Goal: Transaction & Acquisition: Purchase product/service

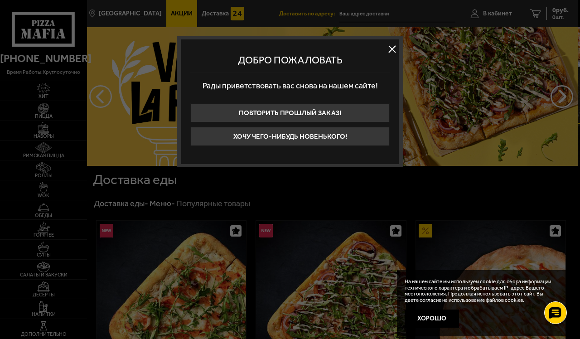
click at [376, 51] on button at bounding box center [392, 49] width 14 height 14
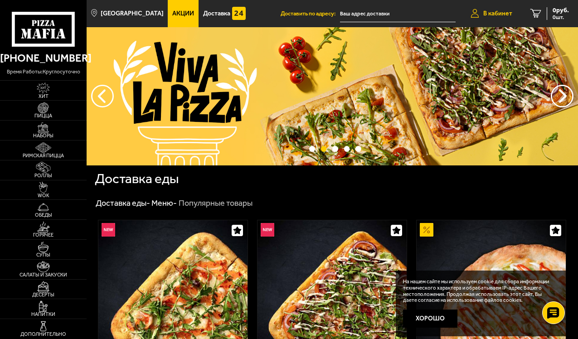
click at [376, 10] on span "В кабинет" at bounding box center [497, 13] width 29 height 6
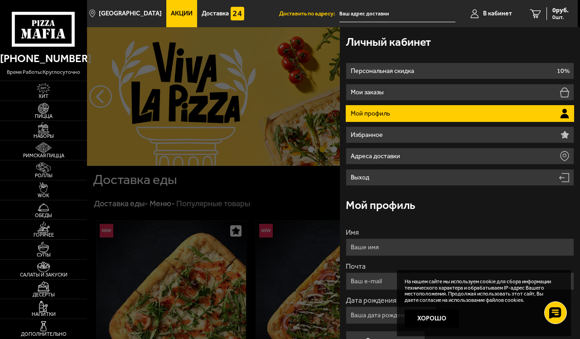
click at [376, 108] on li "Мой профиль" at bounding box center [460, 113] width 228 height 17
click at [376, 112] on li "Мой профиль" at bounding box center [460, 113] width 228 height 17
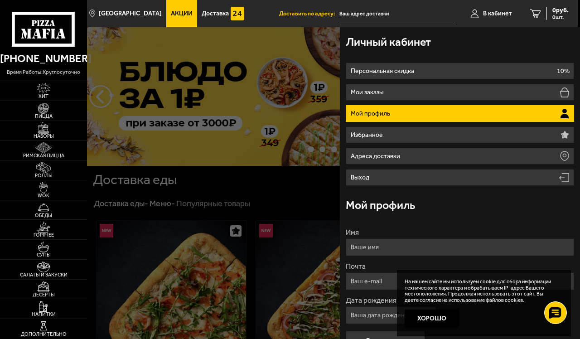
click at [376, 111] on li "Мой профиль" at bounding box center [460, 113] width 228 height 17
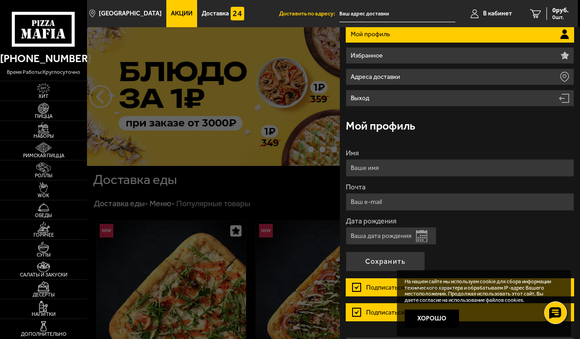
scroll to position [91, 0]
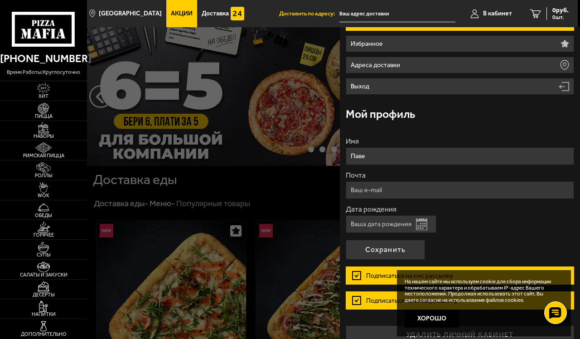
type input "Павел"
type input "Павел Ефимов"
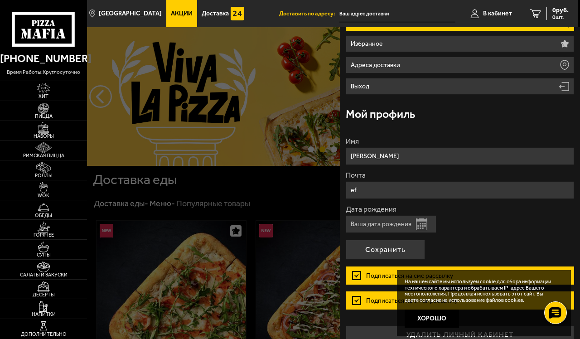
type input "e"
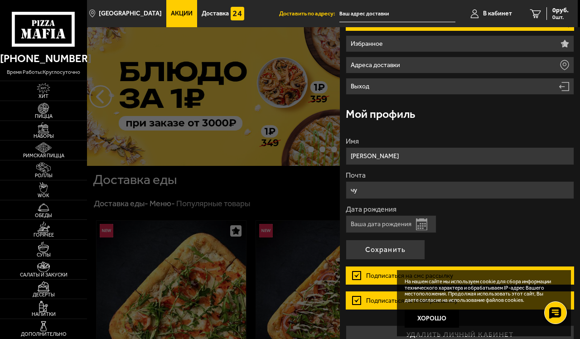
type input "ч"
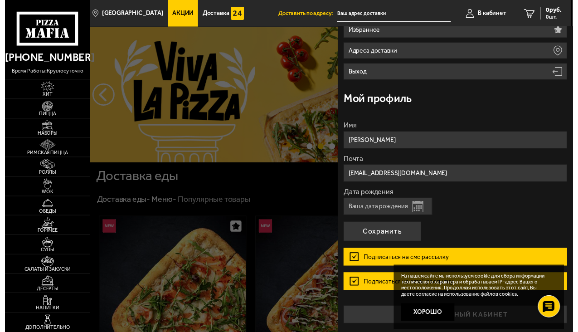
scroll to position [105, 0]
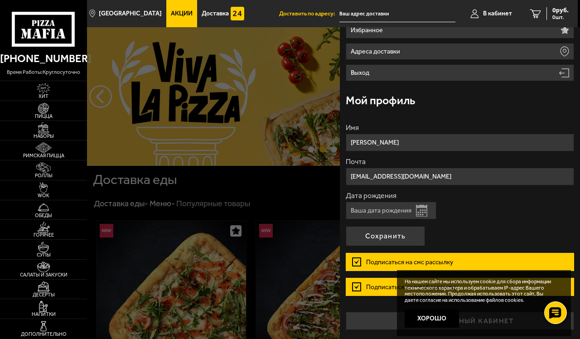
type input "xenum-vrx@yandex.ru"
click at [376, 213] on input "Дата рождения" at bounding box center [391, 211] width 91 height 18
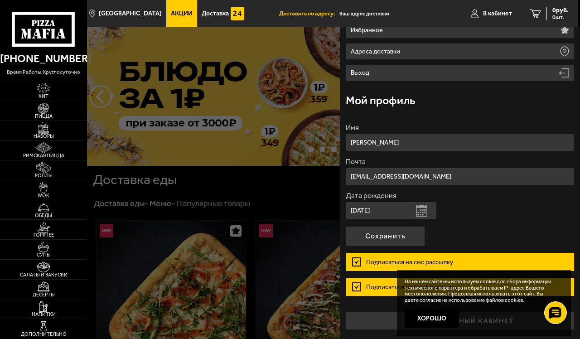
type input "02.10.1980"
click at [356, 262] on label "Подписаться на смс рассылку" at bounding box center [460, 262] width 228 height 18
click at [0, 0] on input "Подписаться на смс рассылку" at bounding box center [0, 0] width 0 height 0
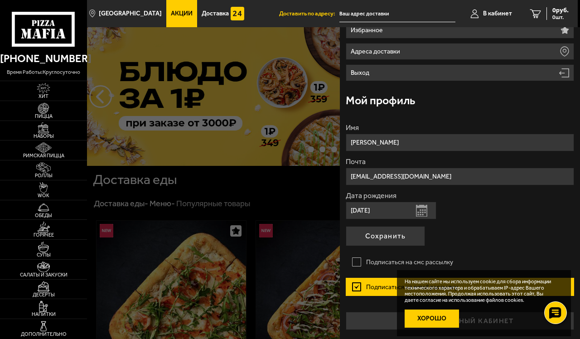
click at [376, 306] on button "Хорошо" at bounding box center [432, 319] width 54 height 18
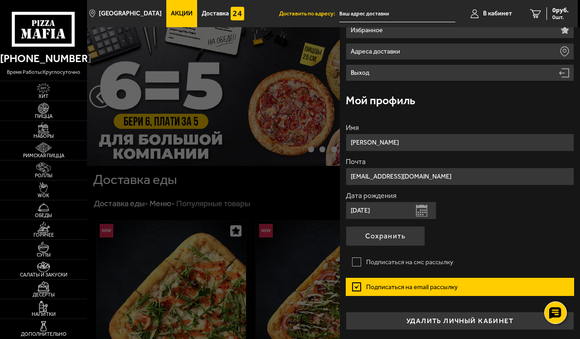
click at [358, 286] on label "Подписаться на email рассылку" at bounding box center [460, 287] width 228 height 18
click at [0, 0] on input "Подписаться на email рассылку" at bounding box center [0, 0] width 0 height 0
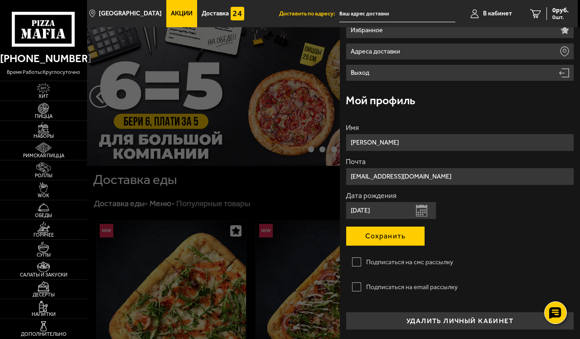
click at [376, 238] on button "Сохранить" at bounding box center [385, 236] width 79 height 20
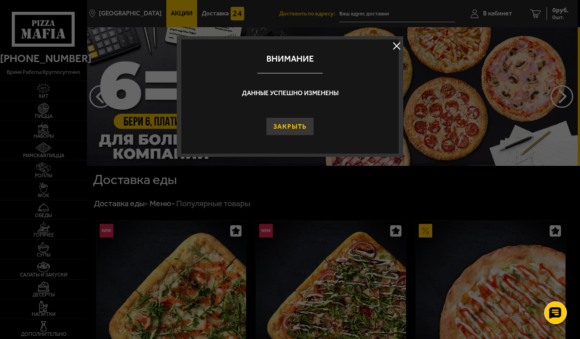
click at [300, 124] on button "Закрыть" at bounding box center [290, 126] width 48 height 18
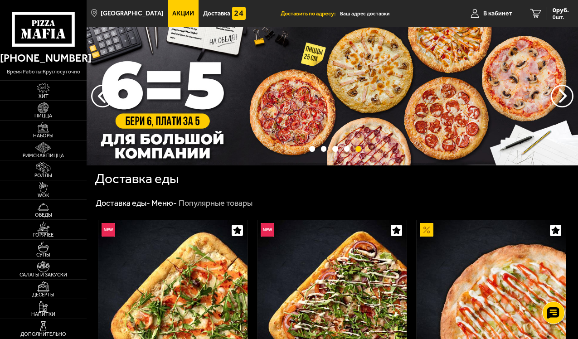
click at [376, 11] on input "text" at bounding box center [398, 13] width 116 height 17
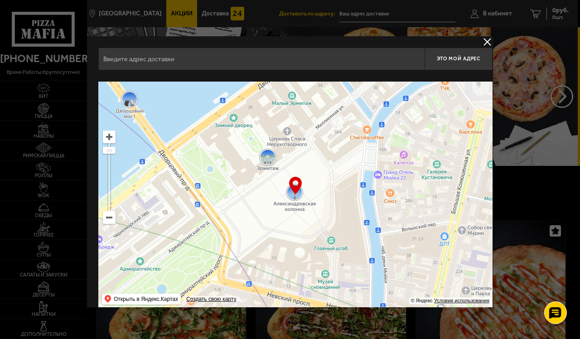
click at [376, 14] on div at bounding box center [290, 169] width 580 height 339
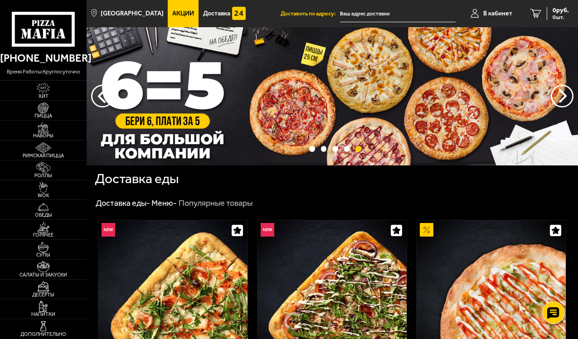
click at [376, 13] on input "text" at bounding box center [398, 13] width 116 height 17
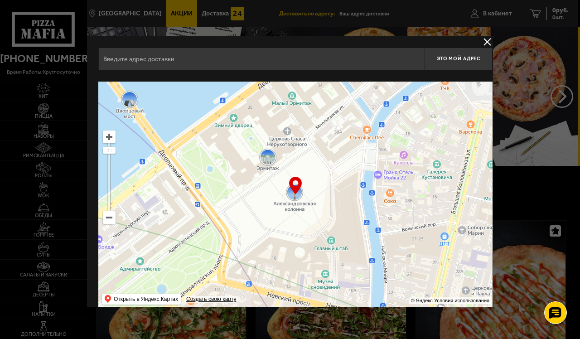
click at [334, 58] on input "text" at bounding box center [261, 59] width 326 height 23
type input "e"
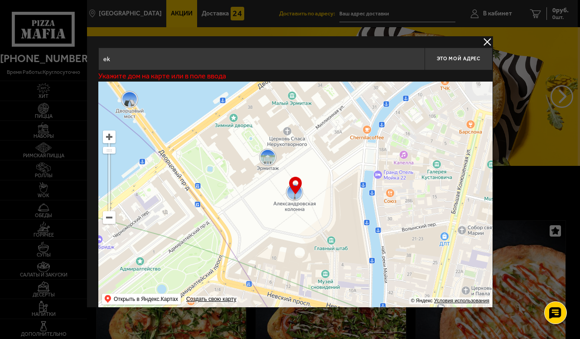
type input "e"
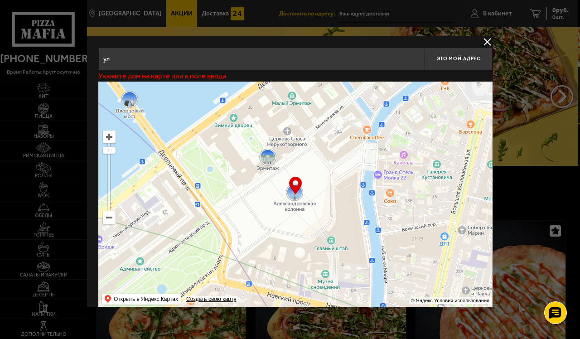
type input "у"
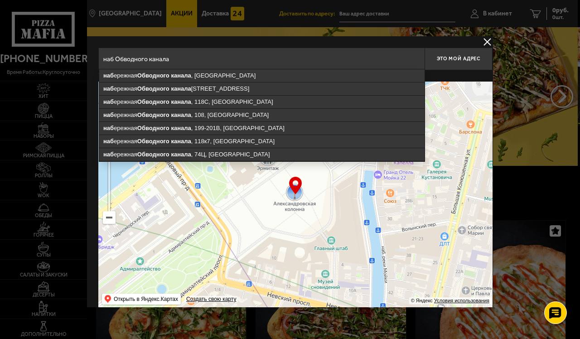
click at [114, 60] on input "наб Обводного канала" at bounding box center [261, 59] width 326 height 23
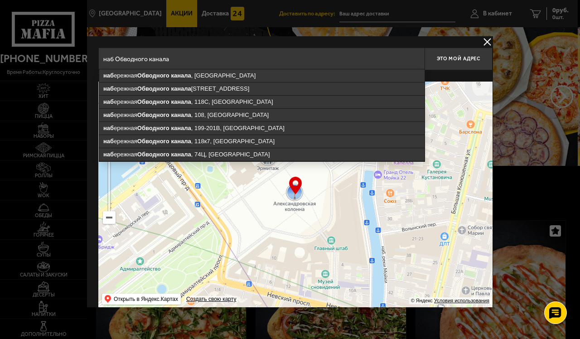
drag, startPoint x: 200, startPoint y: 63, endPoint x: 213, endPoint y: 50, distance: 18.6
click at [213, 50] on input "наб Обводного канала" at bounding box center [261, 59] width 326 height 23
click at [208, 57] on input "наб Обводного канала" at bounding box center [261, 59] width 326 height 23
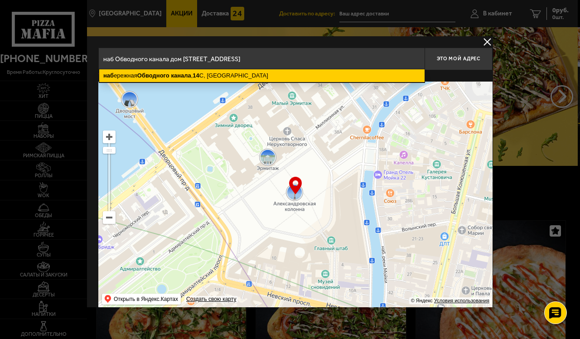
click at [224, 75] on ymaps "наб ережная Обводного канала , 14 С, Санкт-Петербург" at bounding box center [261, 75] width 325 height 13
type input "Санкт-Петербург, набережная Обводного канала, 14С"
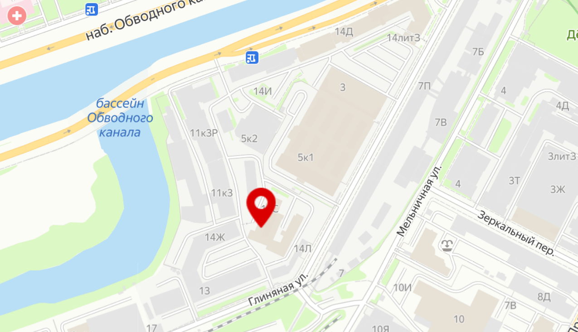
click at [121, 117] on ymaps at bounding box center [295, 195] width 394 height 227
click at [121, 116] on ymaps at bounding box center [295, 195] width 394 height 227
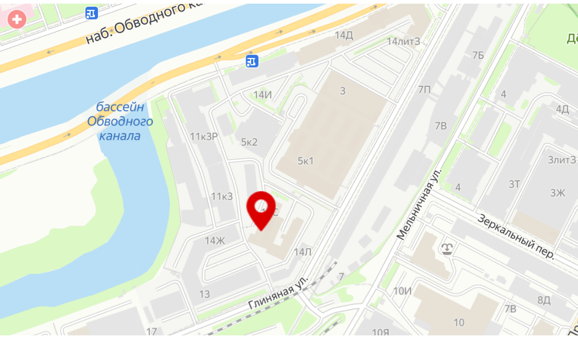
scroll to position [0, 26]
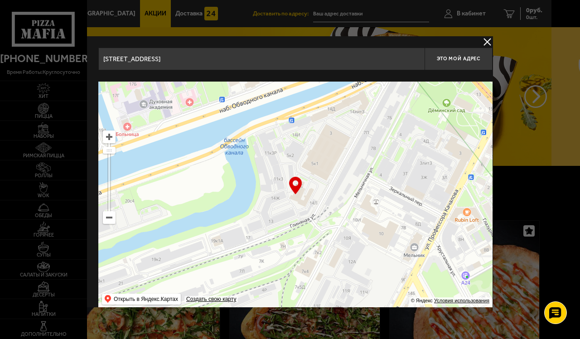
drag, startPoint x: 295, startPoint y: 185, endPoint x: 305, endPoint y: 193, distance: 12.3
click at [305, 193] on div "… © Яндекс Условия использования Открыть в Яндекс.Картах Создать свою карту" at bounding box center [295, 195] width 394 height 227
drag, startPoint x: 296, startPoint y: 184, endPoint x: 305, endPoint y: 212, distance: 30.1
click at [305, 212] on div "… © Яндекс Условия использования Открыть в Яндекс.Картах Создать свою карту" at bounding box center [295, 195] width 394 height 227
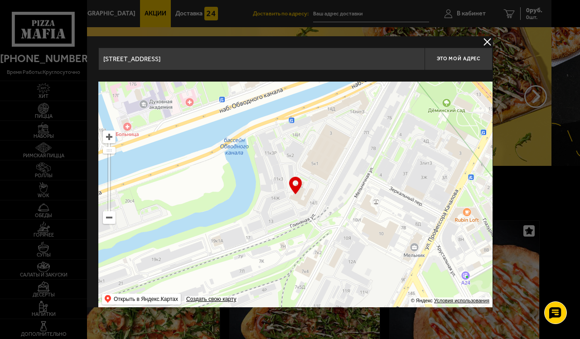
click at [306, 62] on input "Санкт-Петербург, набережная Обводного канала, 14С" at bounding box center [261, 59] width 326 height 23
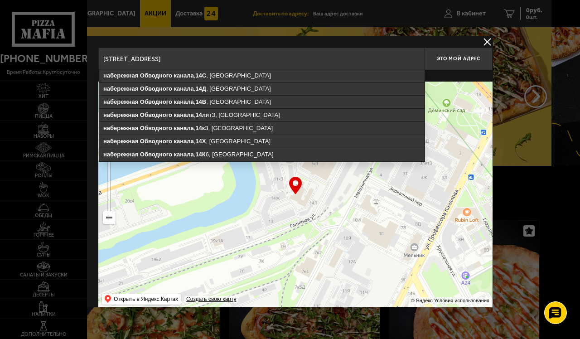
click at [306, 62] on input "Санкт-Петербург, набережная Обводного канала, 14С" at bounding box center [261, 59] width 326 height 23
click at [376, 59] on span "Это мой адрес" at bounding box center [459, 59] width 44 height 6
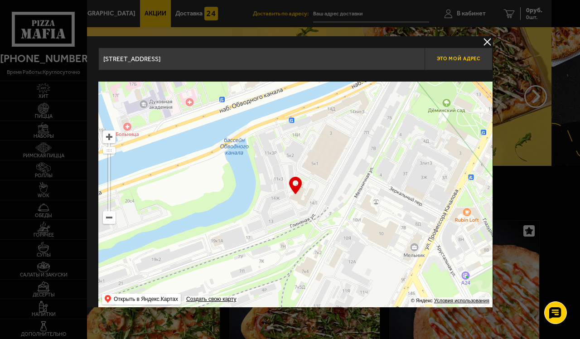
type input "[STREET_ADDRESS]"
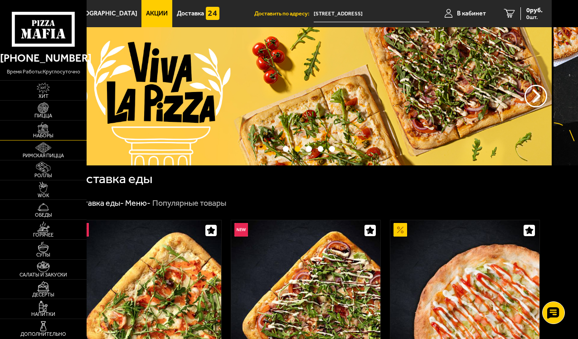
click at [45, 130] on img at bounding box center [43, 127] width 23 height 11
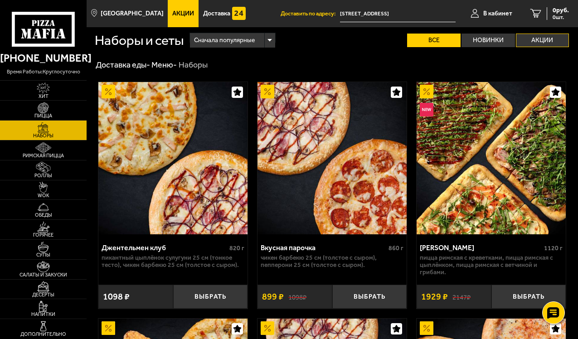
click at [376, 36] on label "Акции" at bounding box center [542, 41] width 53 height 14
click at [0, 0] on input "Акции" at bounding box center [0, 0] width 0 height 0
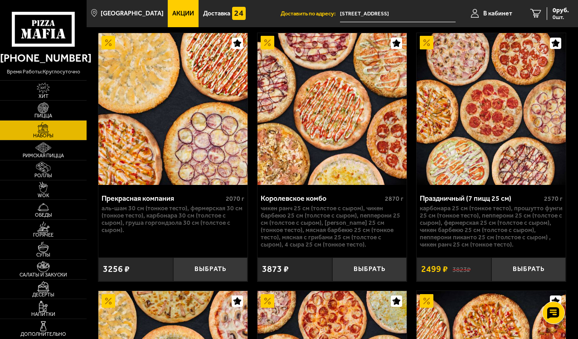
scroll to position [2221, 0]
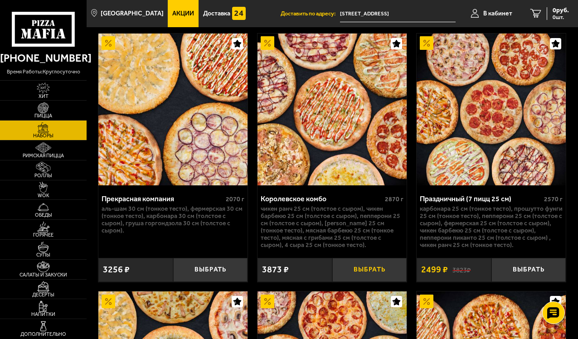
click at [372, 281] on button "Выбрать" at bounding box center [369, 270] width 75 height 24
click at [376, 11] on span "3873 руб." at bounding box center [555, 10] width 27 height 6
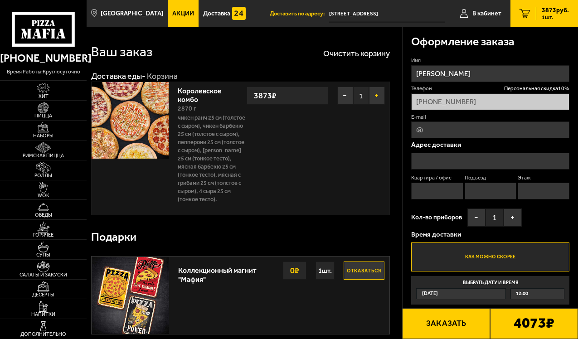
type input "[STREET_ADDRESS]"
click at [376, 161] on input "[STREET_ADDRESS]" at bounding box center [490, 161] width 158 height 17
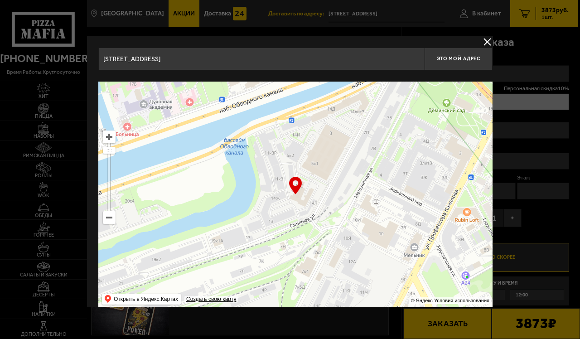
click at [376, 37] on button "delivery type" at bounding box center [487, 41] width 11 height 11
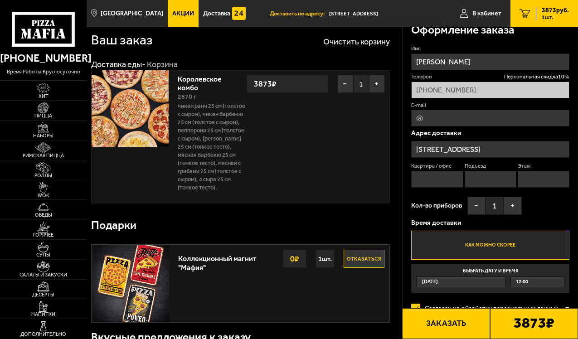
scroll to position [16, 0]
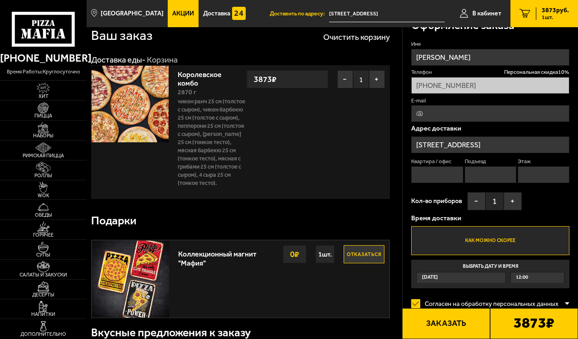
click at [376, 177] on input "Квартира / офис" at bounding box center [437, 174] width 52 height 17
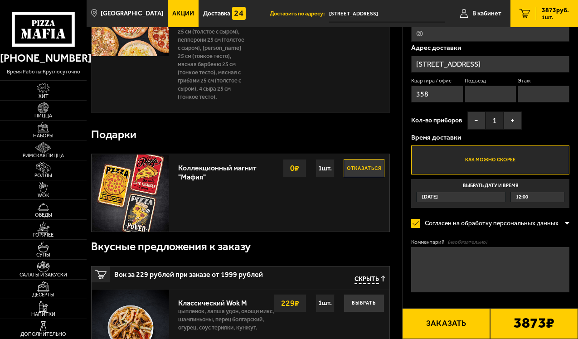
scroll to position [103, 0]
type input "358"
click at [376, 260] on textarea "Комментарий (необязательно)" at bounding box center [490, 269] width 158 height 45
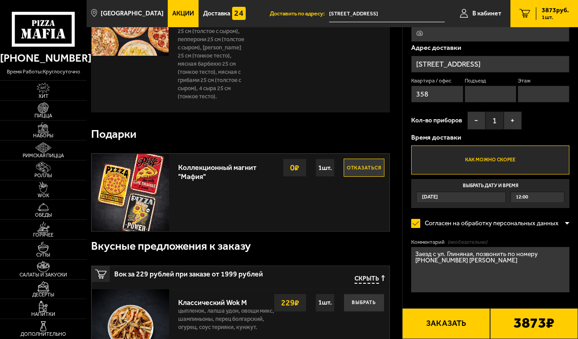
type textarea "Заезд с ул. Глиняная, позвонить по номеру 8(921) 336-5136 Денис"
click at [376, 306] on button "Заказать" at bounding box center [446, 323] width 88 height 31
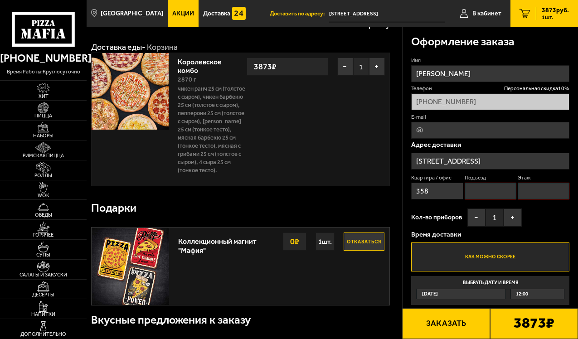
scroll to position [0, 0]
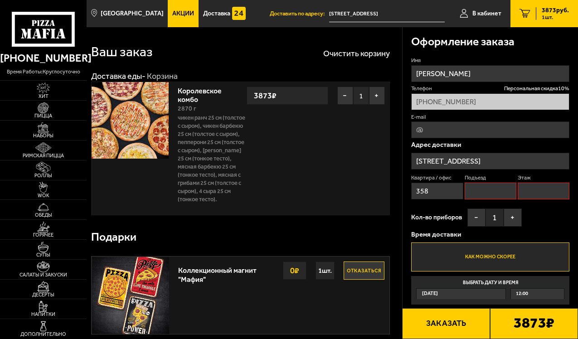
click at [376, 194] on input "Подъезд" at bounding box center [491, 191] width 52 height 17
click at [376, 192] on input "Этаж" at bounding box center [544, 191] width 52 height 17
type input "5"
click at [376, 215] on div "Имя Павел Ефимов Телефон Персональная скидка 10 % +7 (967) 570-18-85 E-mail Адр…" at bounding box center [490, 181] width 158 height 248
click at [376, 219] on button "+" at bounding box center [512, 217] width 18 height 18
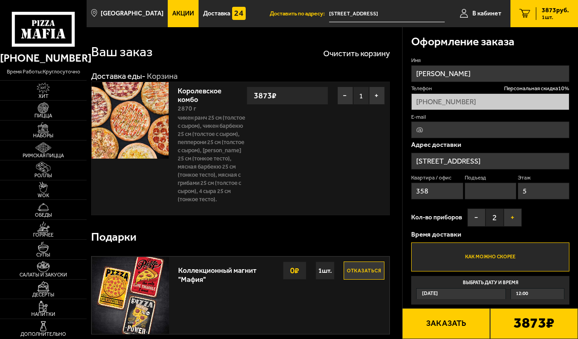
click at [376, 219] on button "+" at bounding box center [512, 217] width 18 height 18
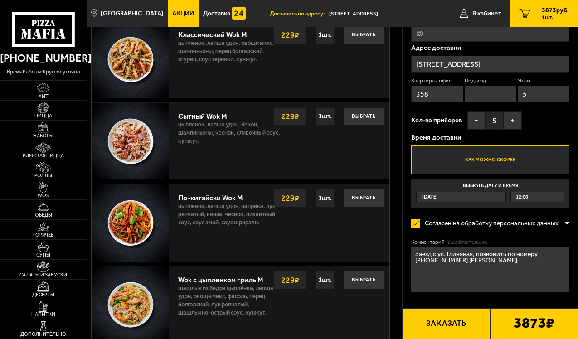
scroll to position [374, 0]
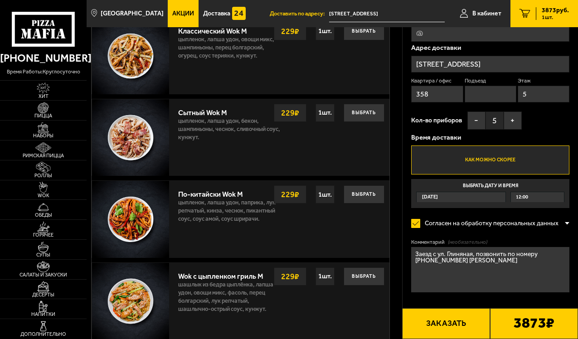
click at [376, 306] on button "Заказать" at bounding box center [446, 323] width 88 height 31
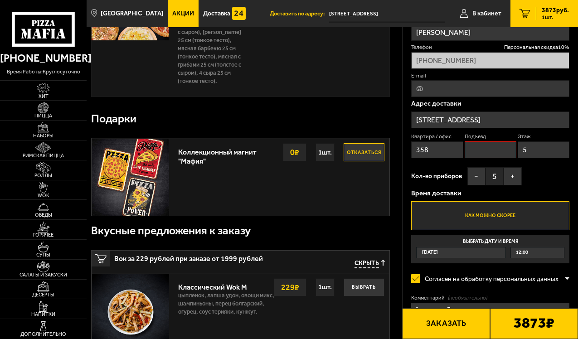
scroll to position [125, 0]
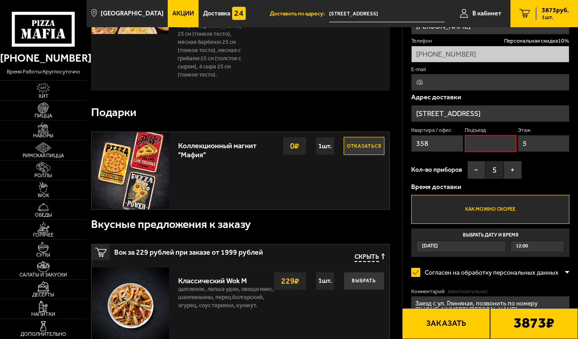
click at [288, 150] on strong "0 ₽" at bounding box center [295, 145] width 14 height 17
click at [322, 149] on div "1 шт." at bounding box center [324, 146] width 19 height 18
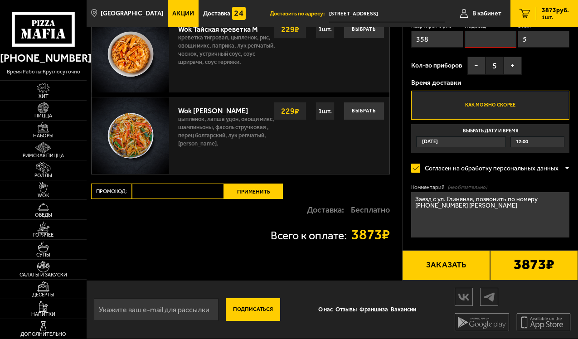
scroll to position [706, 0]
click at [376, 262] on button "Заказать" at bounding box center [446, 265] width 88 height 31
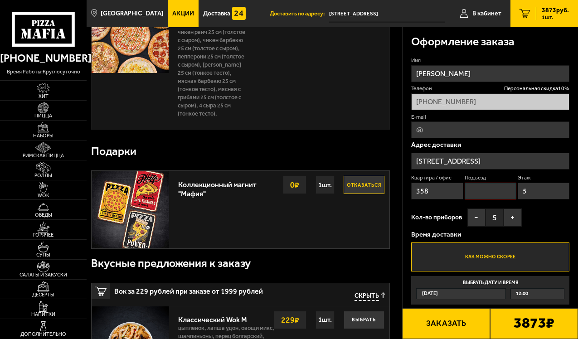
scroll to position [77, 0]
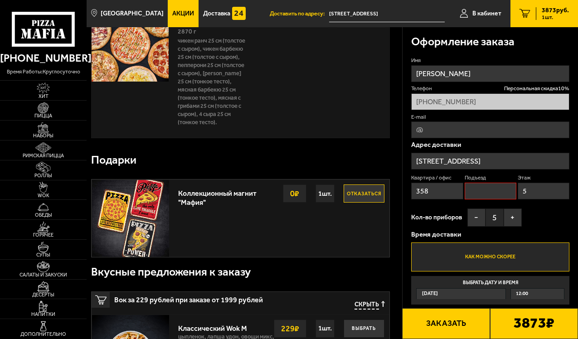
click at [376, 192] on input "Подъезд" at bounding box center [491, 191] width 52 height 17
type input "0"
type input "1"
click at [376, 218] on div "Имя Павел Ефимов Телефон Персональная скидка 10 % +7 (967) 570-18-85 E-mail Адр…" at bounding box center [490, 181] width 158 height 248
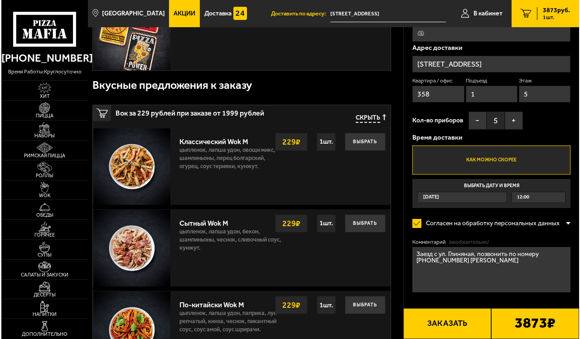
scroll to position [264, 0]
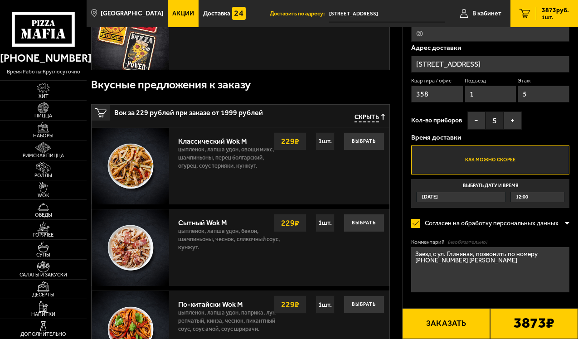
click at [376, 306] on button "Заказать" at bounding box center [446, 323] width 88 height 31
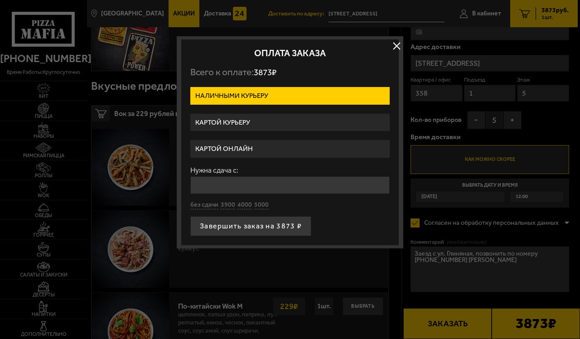
click at [278, 148] on label "Картой онлайн" at bounding box center [289, 149] width 199 height 18
click at [0, 0] on input "Картой онлайн" at bounding box center [0, 0] width 0 height 0
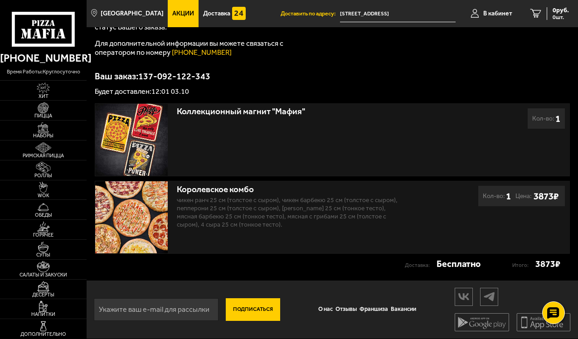
scroll to position [125, 0]
